Goal: Check status

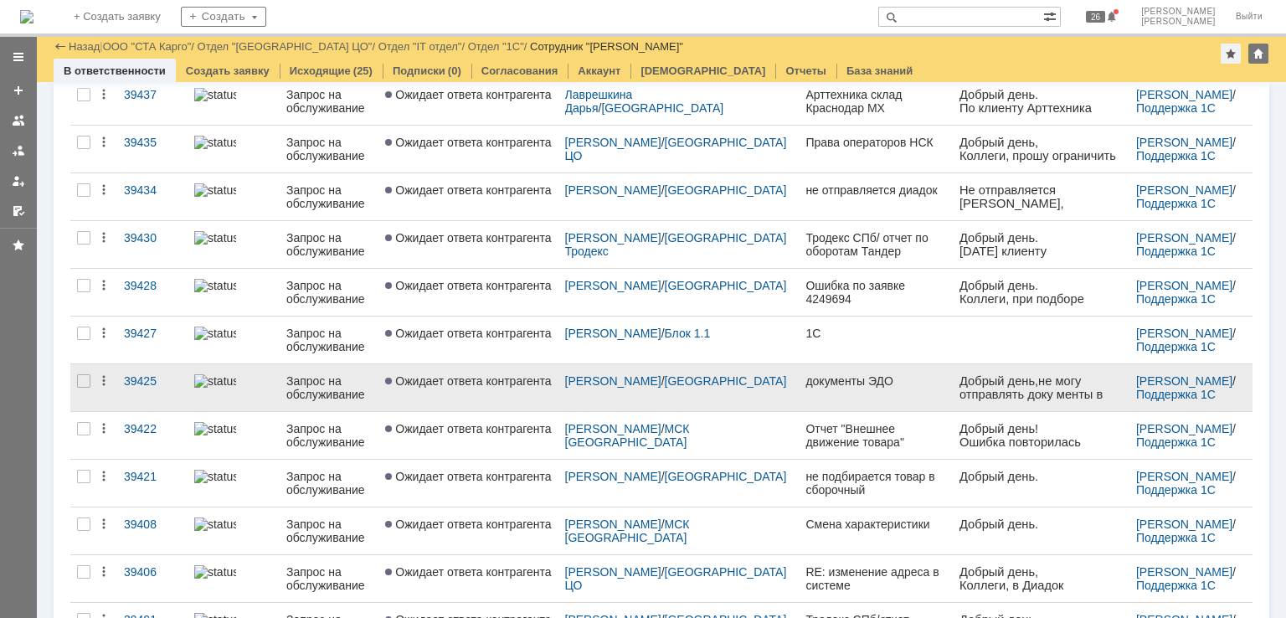
scroll to position [84, 0]
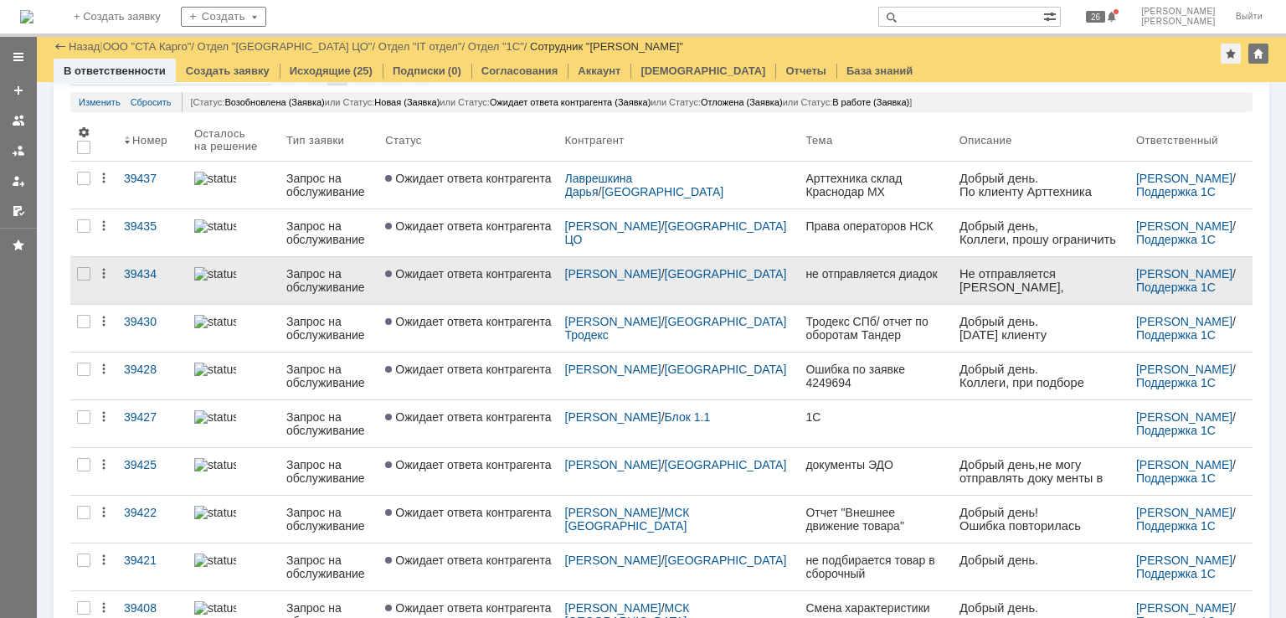
click at [507, 285] on link "Ожидает ответа контрагента" at bounding box center [467, 280] width 179 height 47
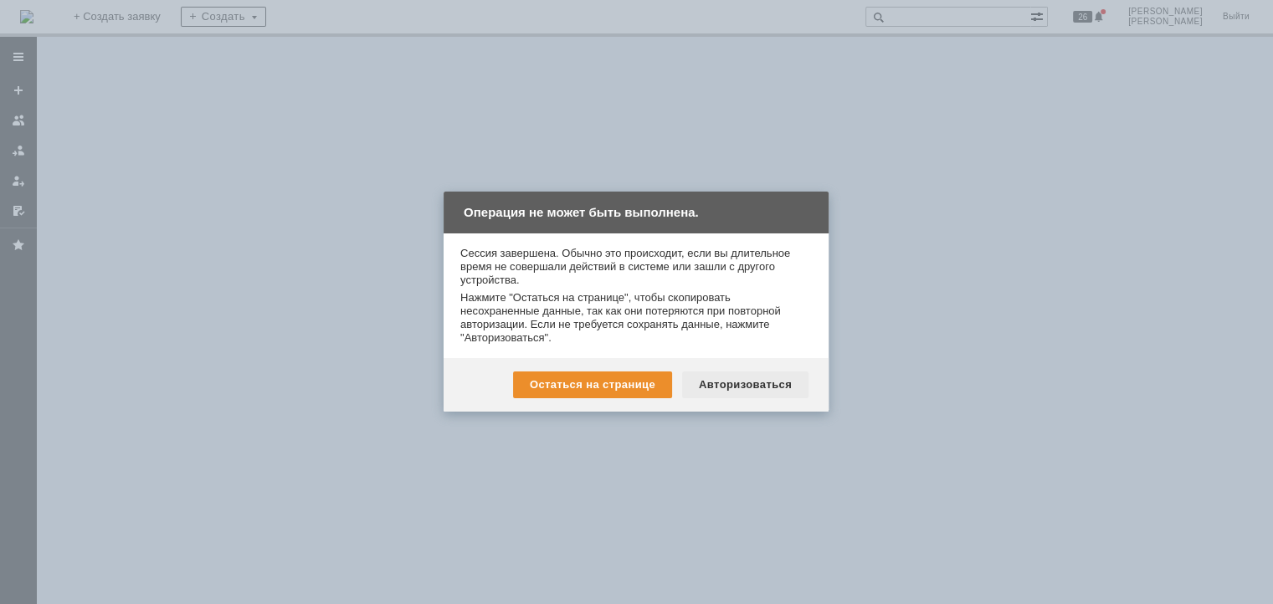
click at [736, 394] on div "Авторизоваться" at bounding box center [745, 385] width 126 height 27
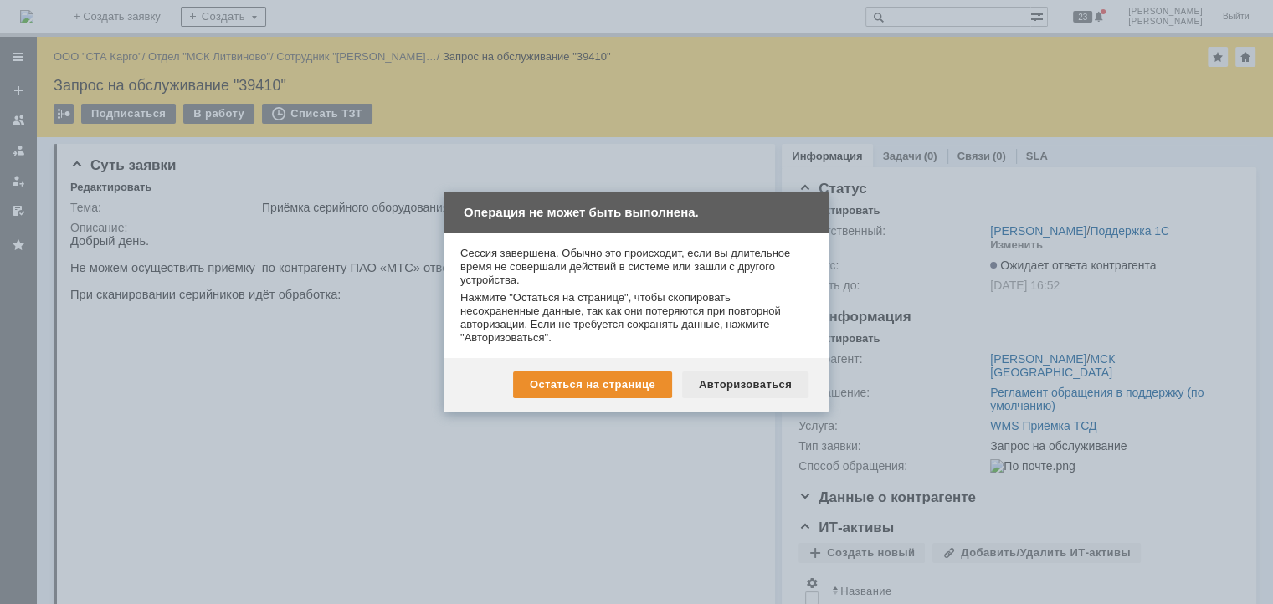
click at [723, 387] on div "Авторизоваться" at bounding box center [745, 385] width 126 height 27
